Goal: Task Accomplishment & Management: Manage account settings

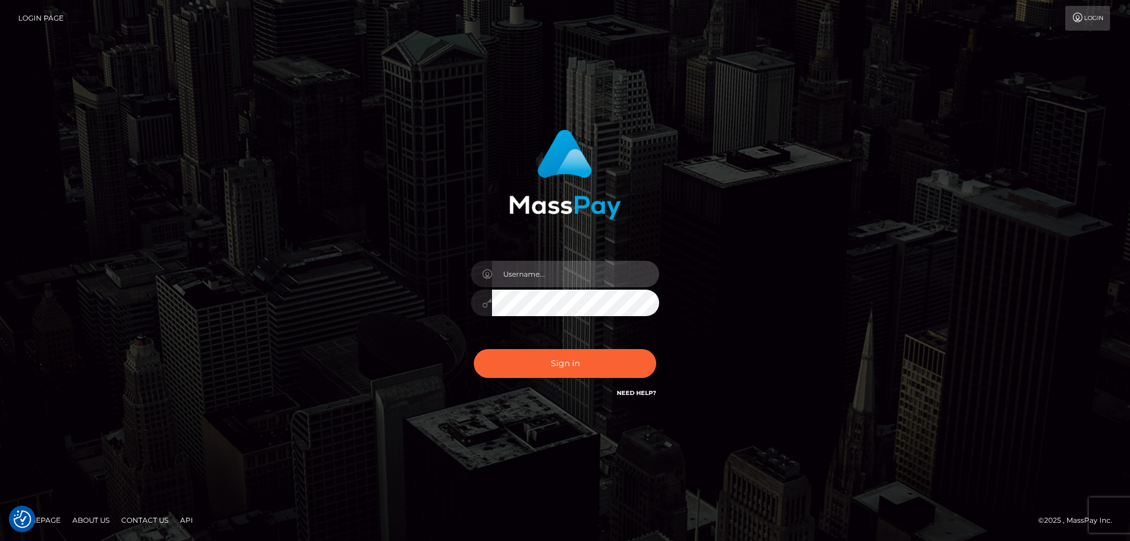
type input "Jordan Yallen"
click at [563, 378] on div "Sign in Need Help?" at bounding box center [565, 368] width 206 height 52
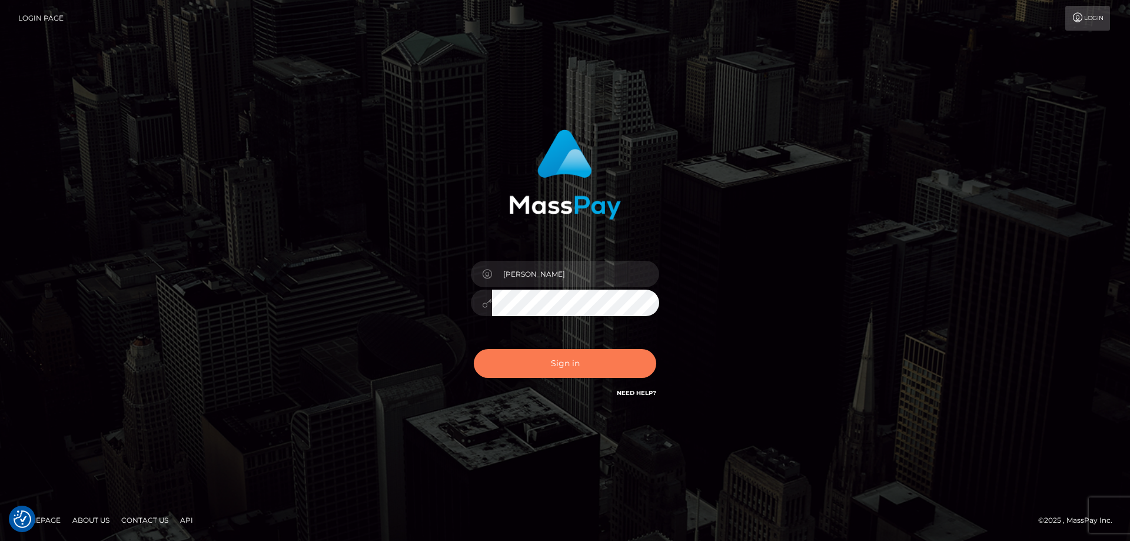
click at [563, 372] on button "Sign in" at bounding box center [565, 363] width 182 height 29
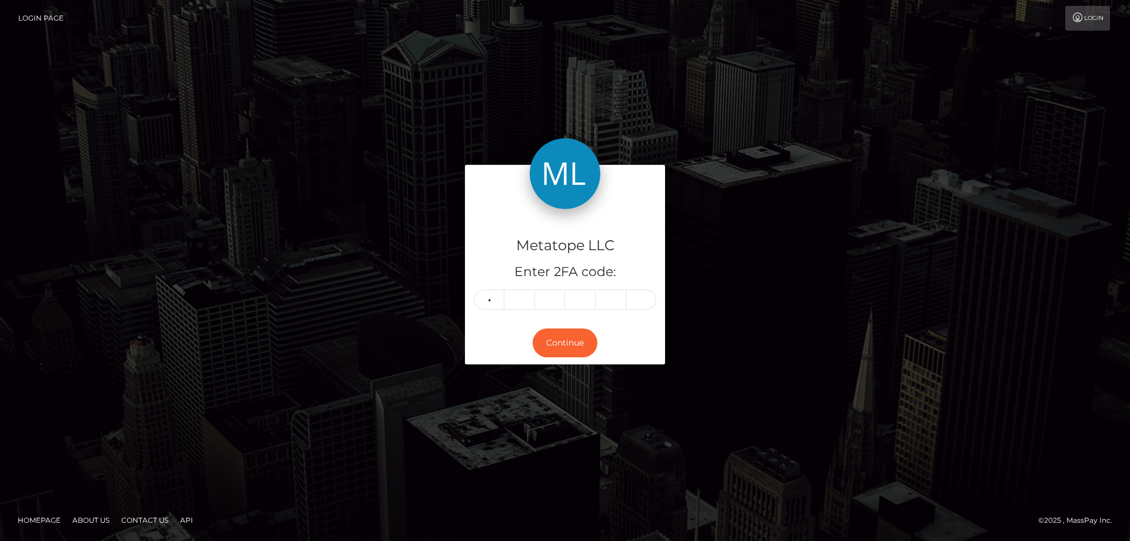
type input "6"
type input "2"
type input "9"
type input "5"
type input "6"
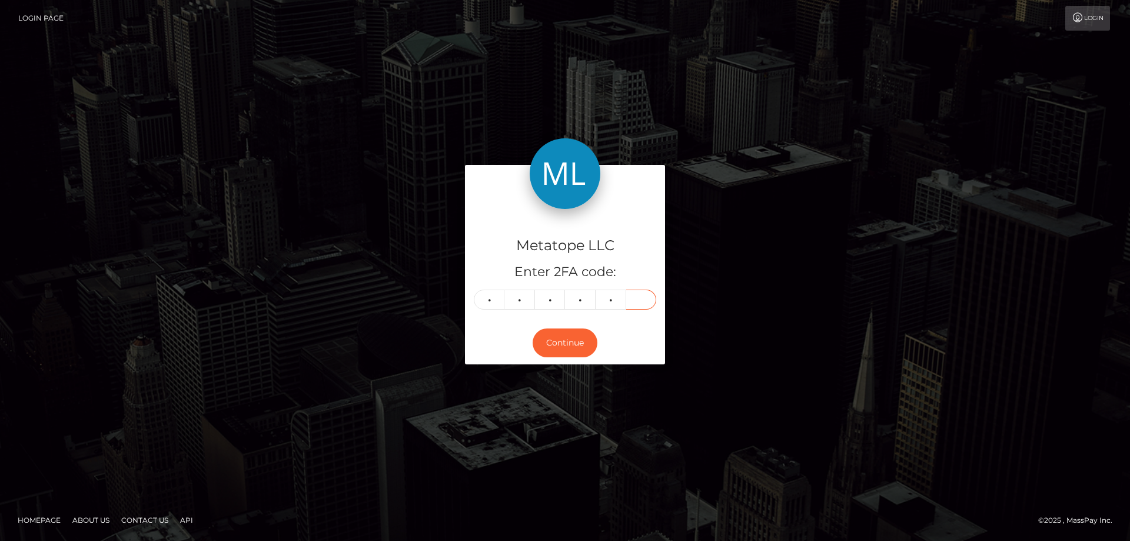
type input "3"
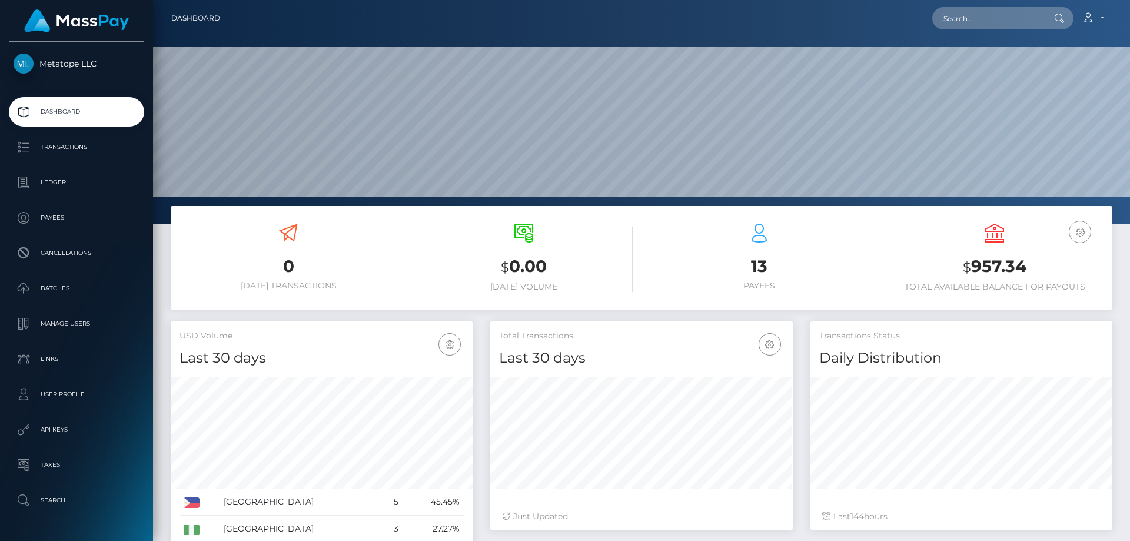
scroll to position [209, 303]
click at [59, 287] on p "Batches" at bounding box center [77, 289] width 126 height 18
